Goal: Transaction & Acquisition: Download file/media

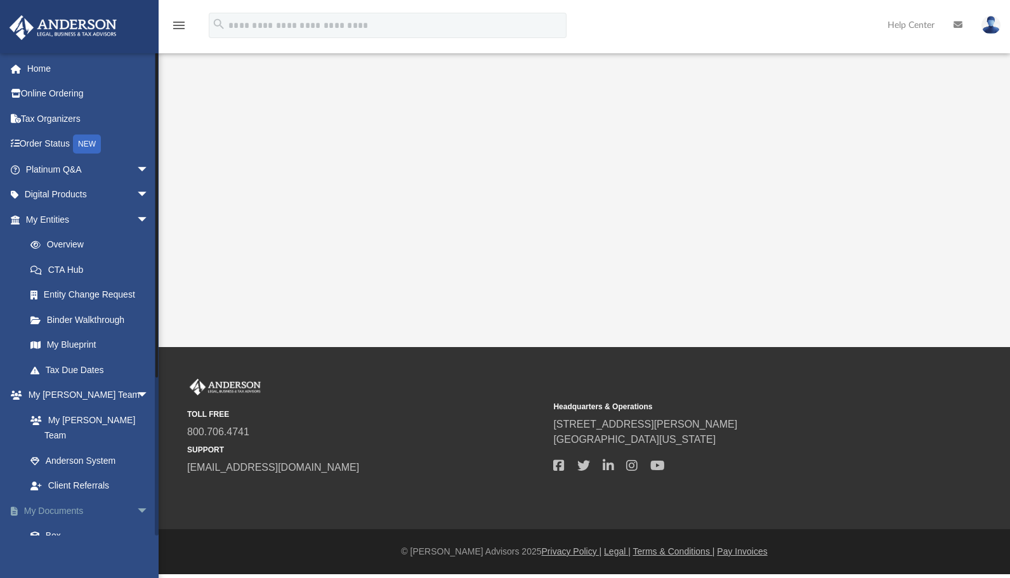
click at [70, 498] on link "My Documents arrow_drop_down" at bounding box center [88, 510] width 159 height 25
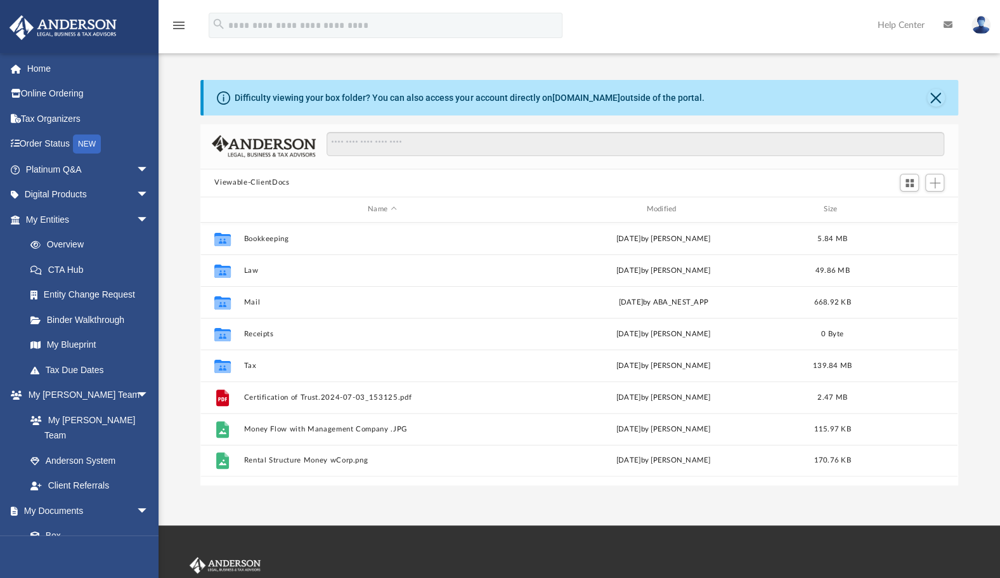
scroll to position [278, 747]
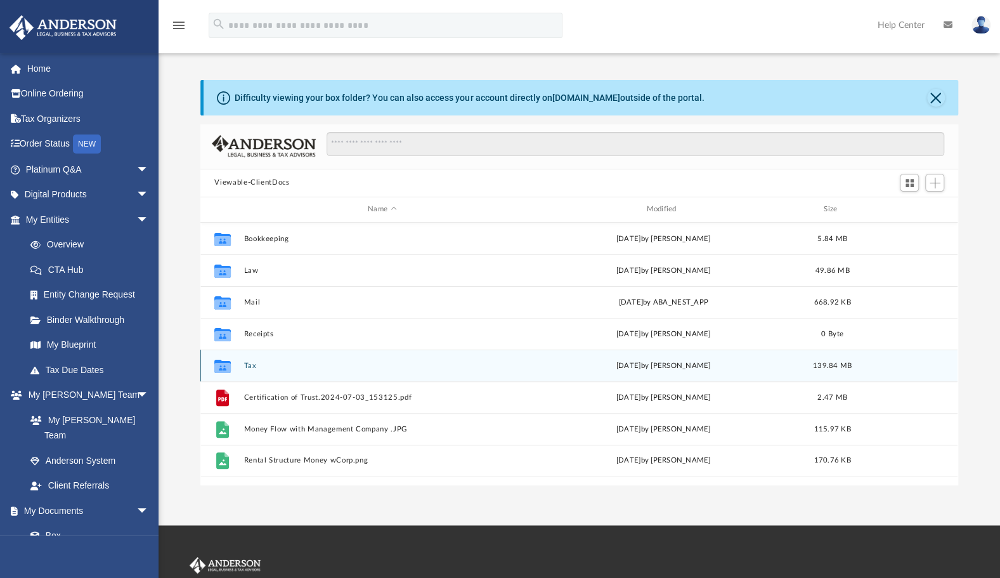
click at [258, 365] on button "Tax" at bounding box center [382, 366] width 276 height 8
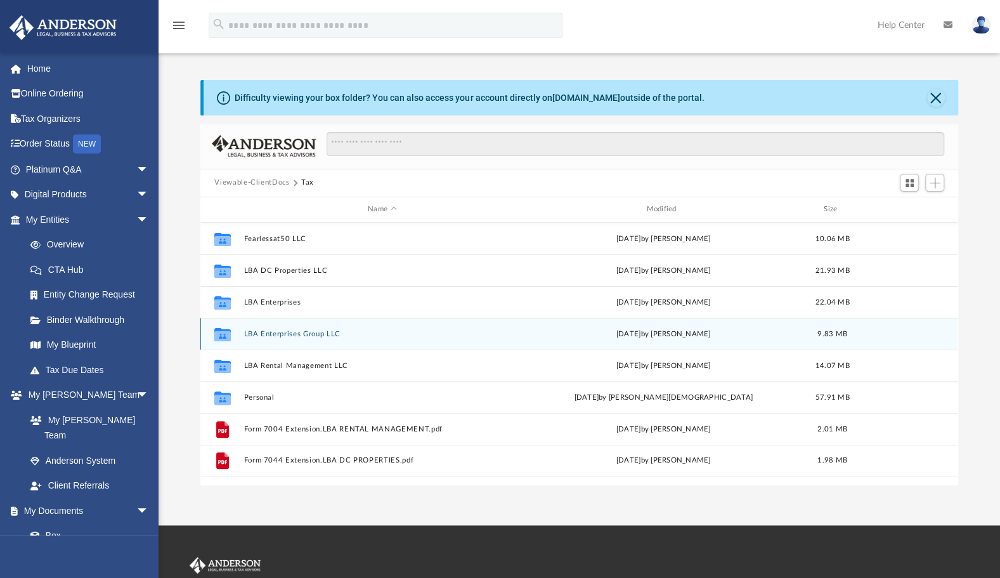
click at [284, 329] on div "Collaborated Folder LBA Enterprises Group LLC [DATE] by [PERSON_NAME] 9.83 MB" at bounding box center [578, 334] width 757 height 32
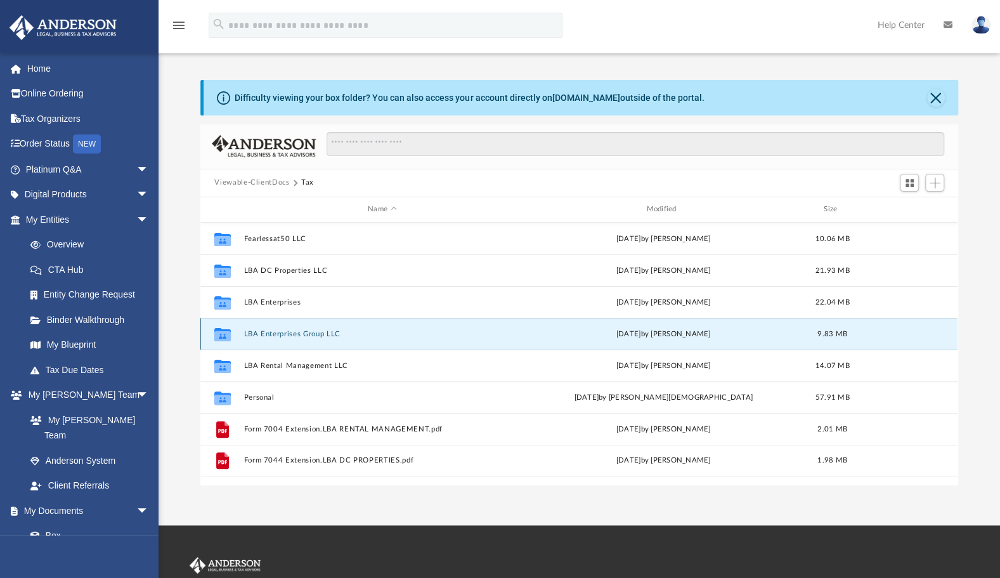
click at [277, 333] on button "LBA Enterprises Group LLC" at bounding box center [382, 334] width 276 height 8
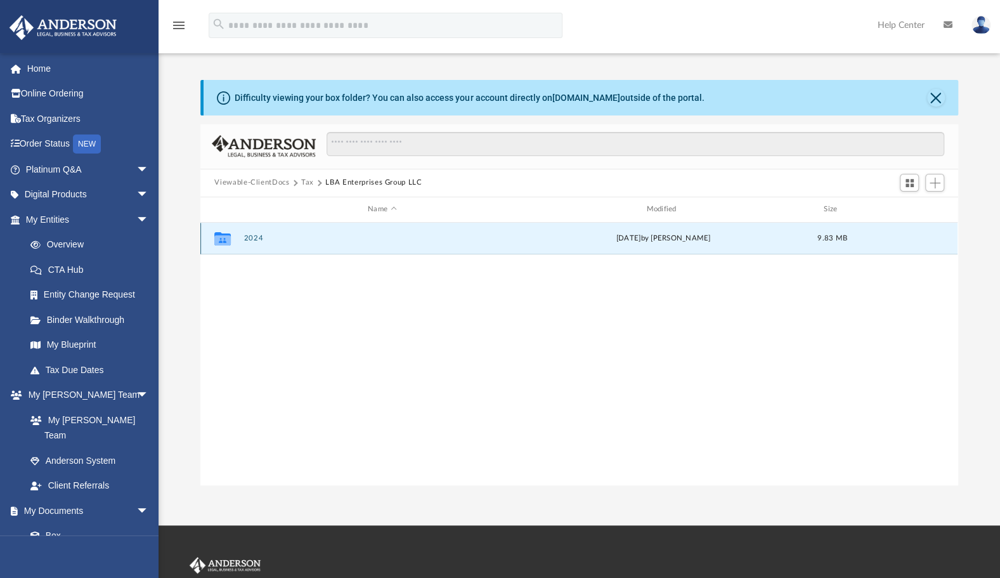
click at [251, 238] on button "2024" at bounding box center [382, 238] width 276 height 8
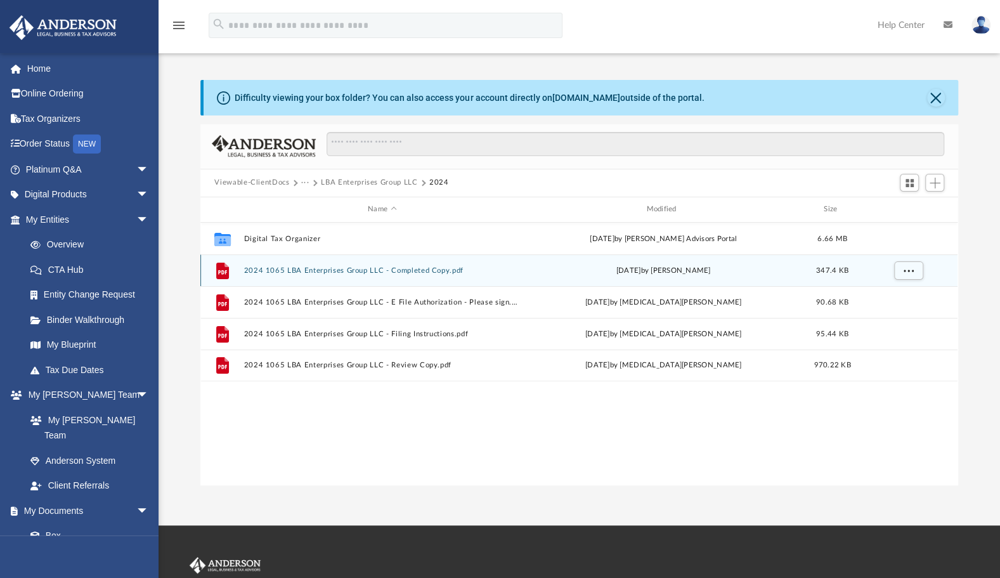
click at [270, 273] on button "2024 1065 LBA Enterprises Group LLC - Completed Copy.pdf" at bounding box center [382, 270] width 276 height 8
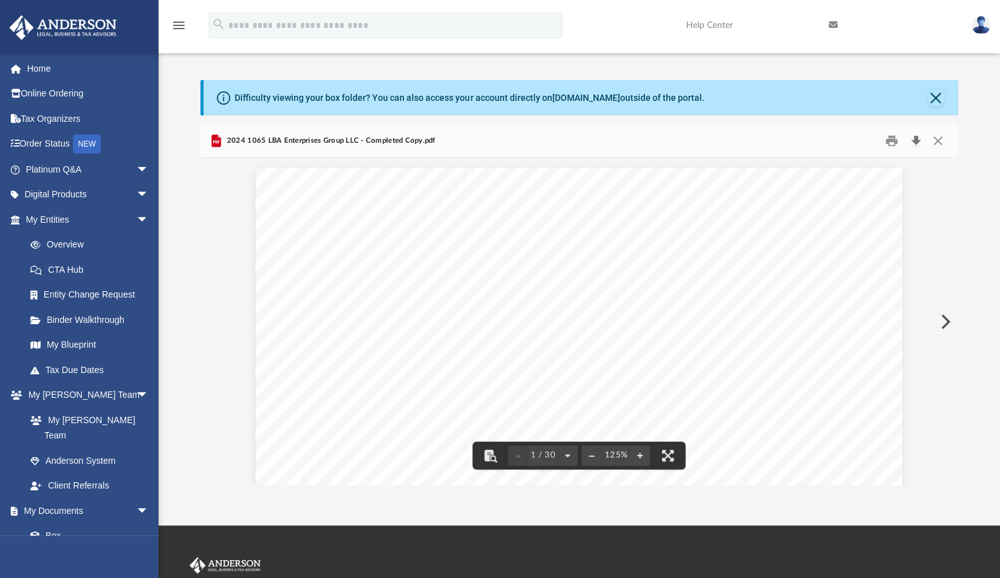
click at [918, 134] on button "Download" at bounding box center [915, 141] width 23 height 20
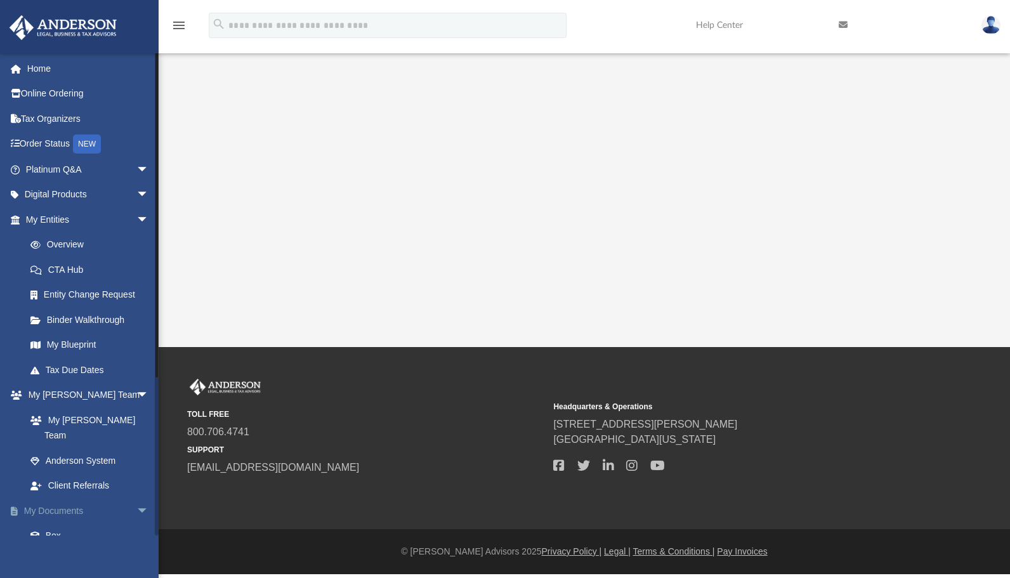
click at [72, 498] on link "My Documents arrow_drop_down" at bounding box center [88, 510] width 159 height 25
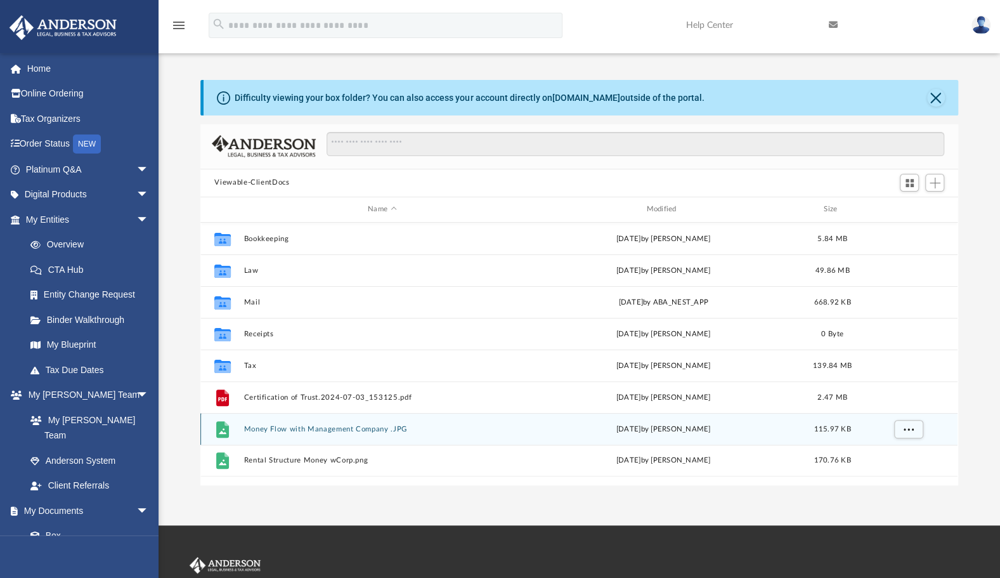
scroll to position [278, 747]
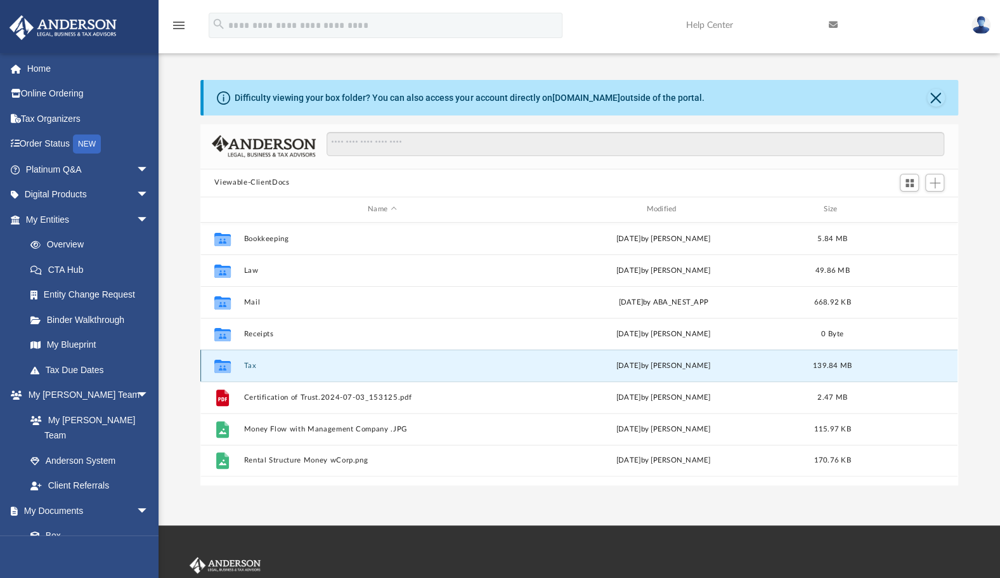
click at [250, 365] on button "Tax" at bounding box center [382, 366] width 276 height 8
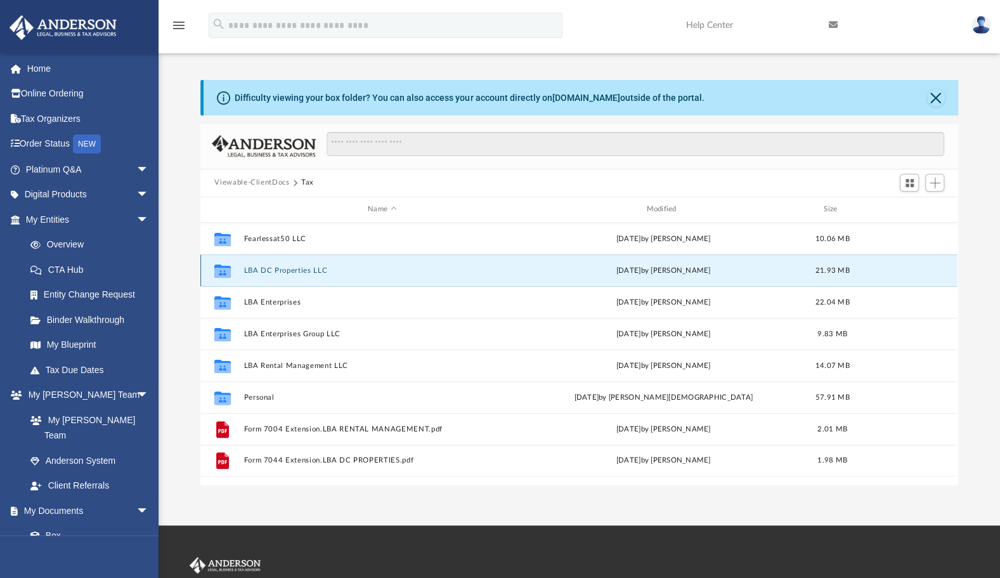
click at [278, 270] on button "LBA DC Properties LLC" at bounding box center [382, 270] width 276 height 8
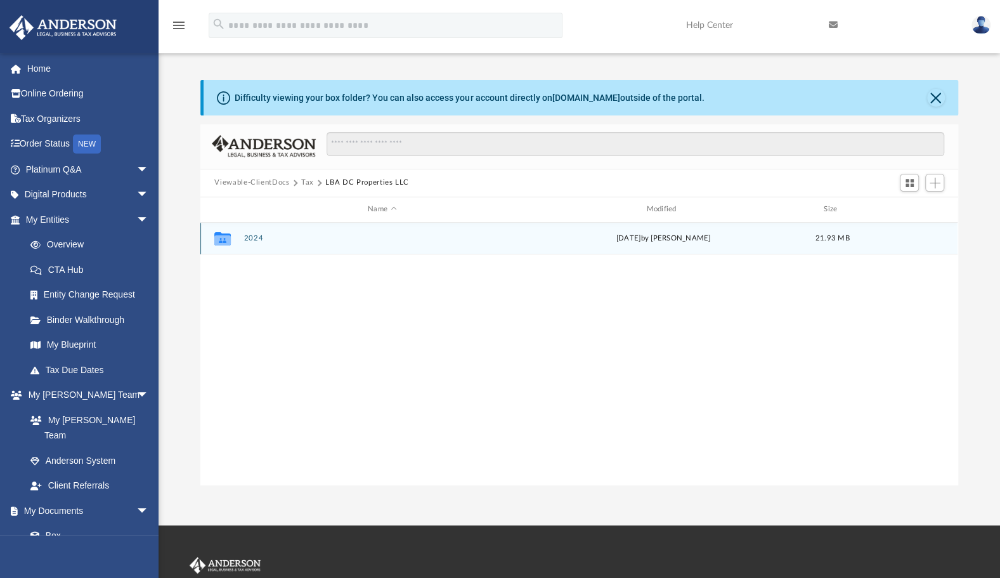
click at [254, 238] on button "2024" at bounding box center [382, 238] width 276 height 8
